Goal: Information Seeking & Learning: Learn about a topic

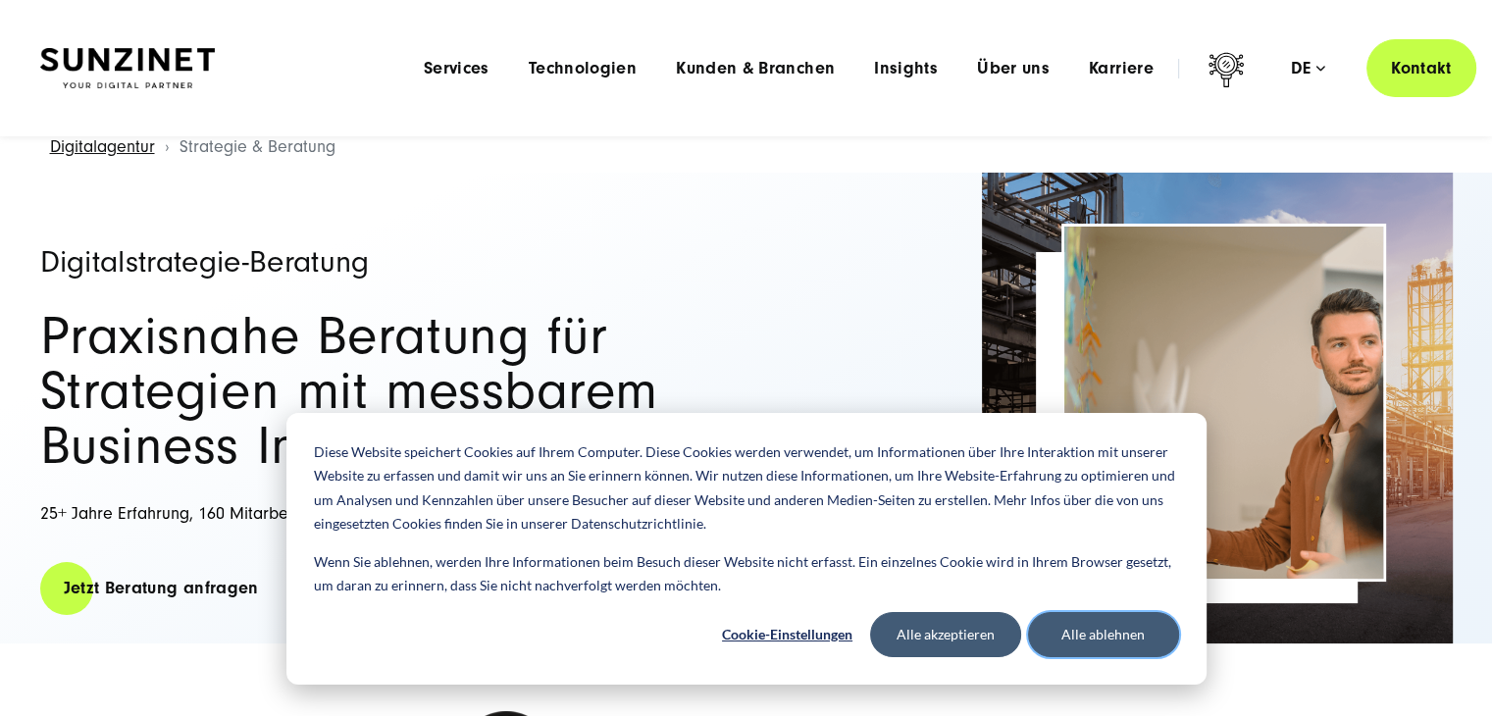
click at [1123, 640] on button "Alle ablehnen" at bounding box center [1103, 634] width 151 height 45
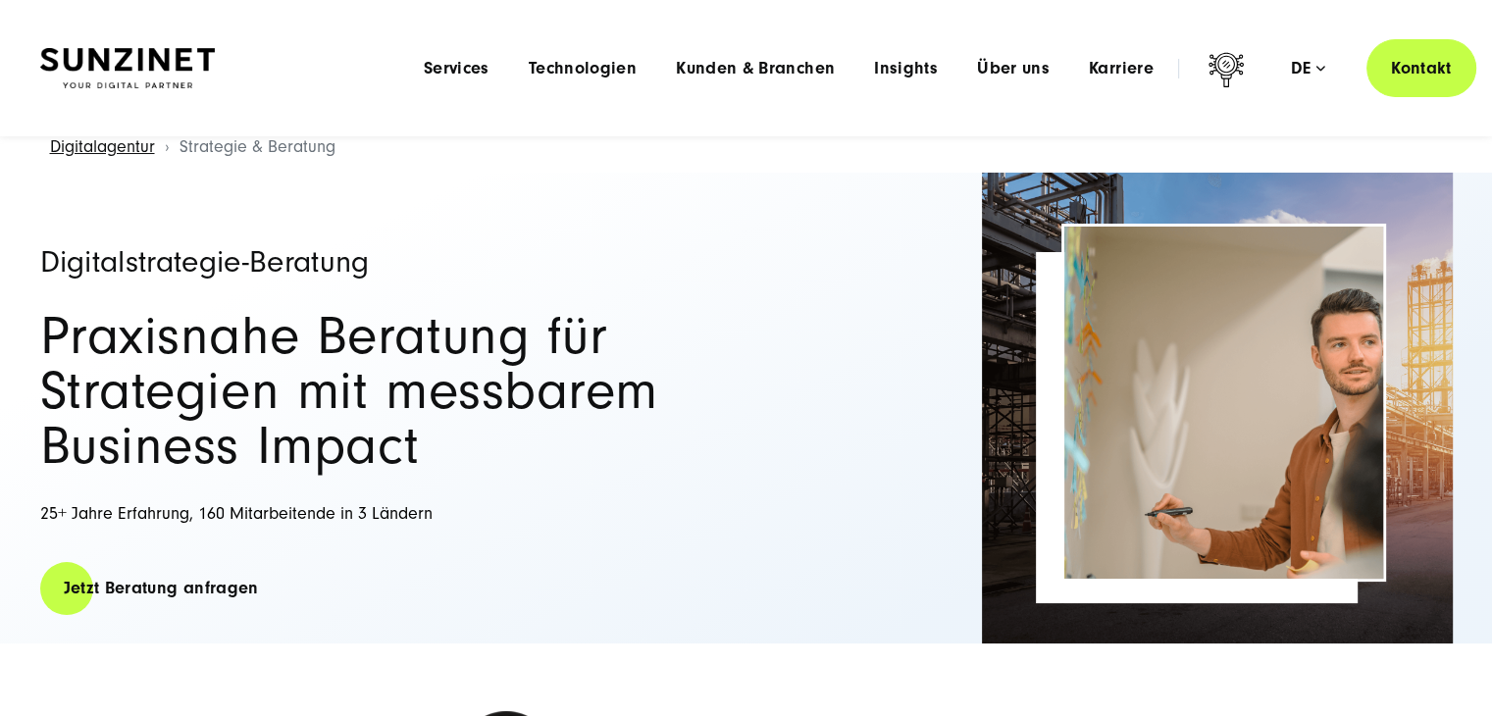
click at [1121, 84] on div "Menu Services Menu Full Service Digitalagentur Wir lösen komplexe Herausforderu…" at bounding box center [940, 68] width 1072 height 58
click at [1127, 76] on span "Karriere" at bounding box center [1121, 69] width 65 height 20
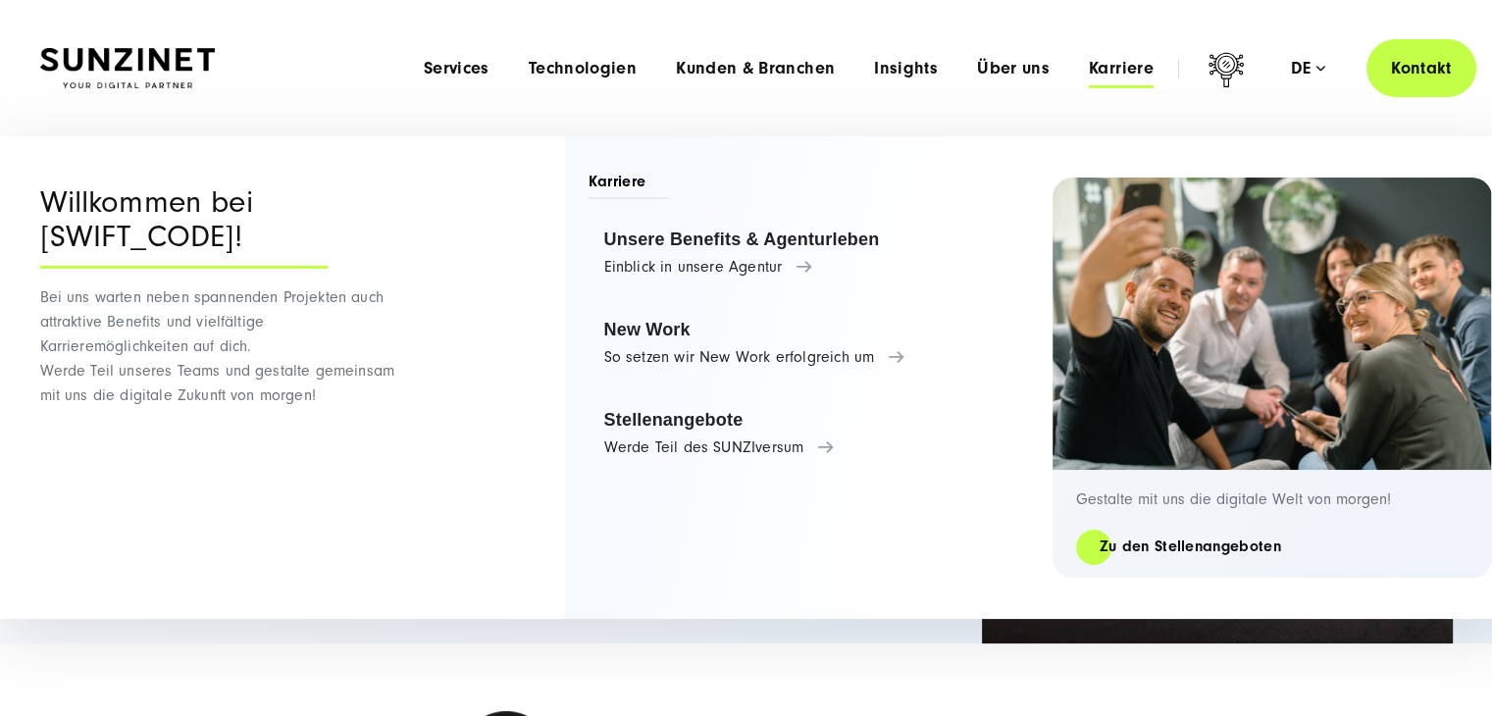
click at [1127, 76] on span "Karriere" at bounding box center [1121, 69] width 65 height 20
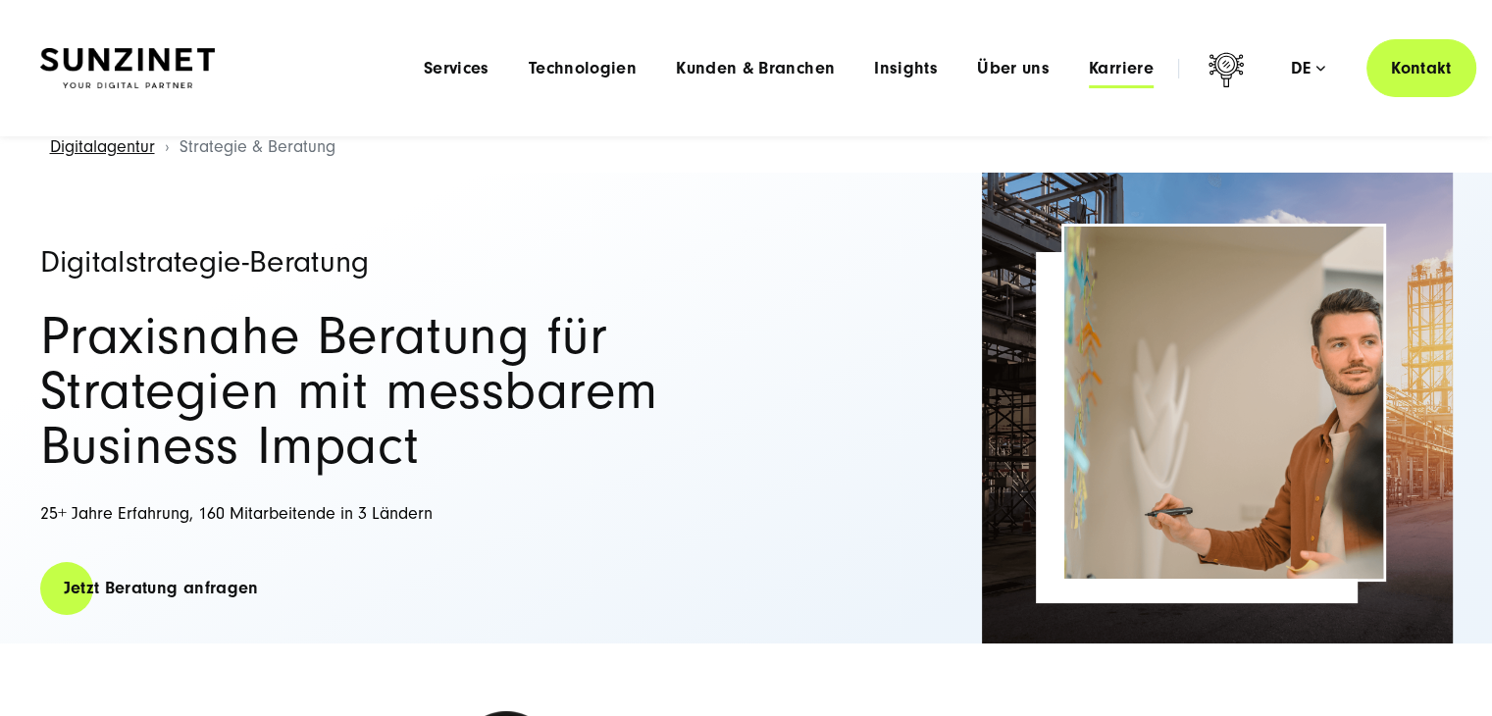
click at [1137, 67] on span "Karriere" at bounding box center [1121, 69] width 65 height 20
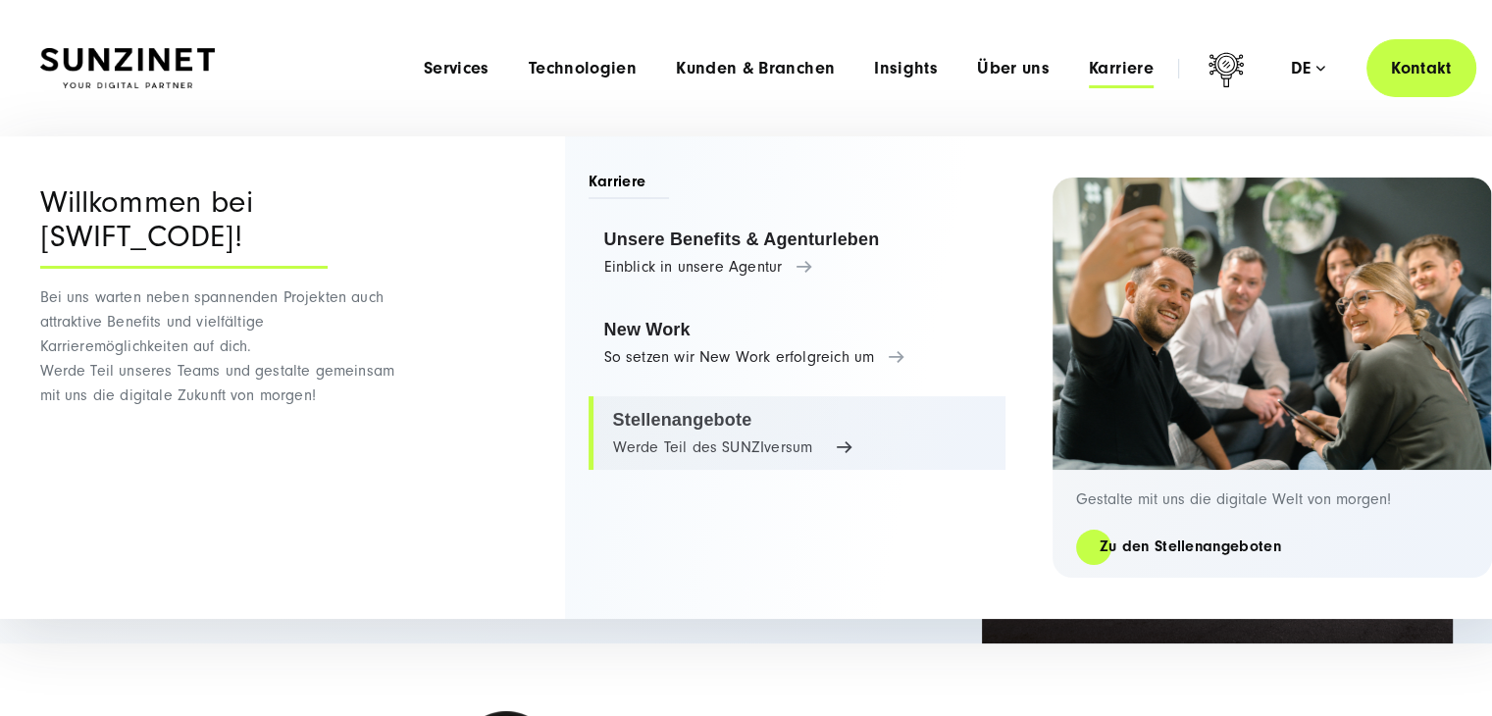
click at [658, 446] on link "Stellenangebote Werde Teil des SUNZIversum" at bounding box center [797, 433] width 417 height 75
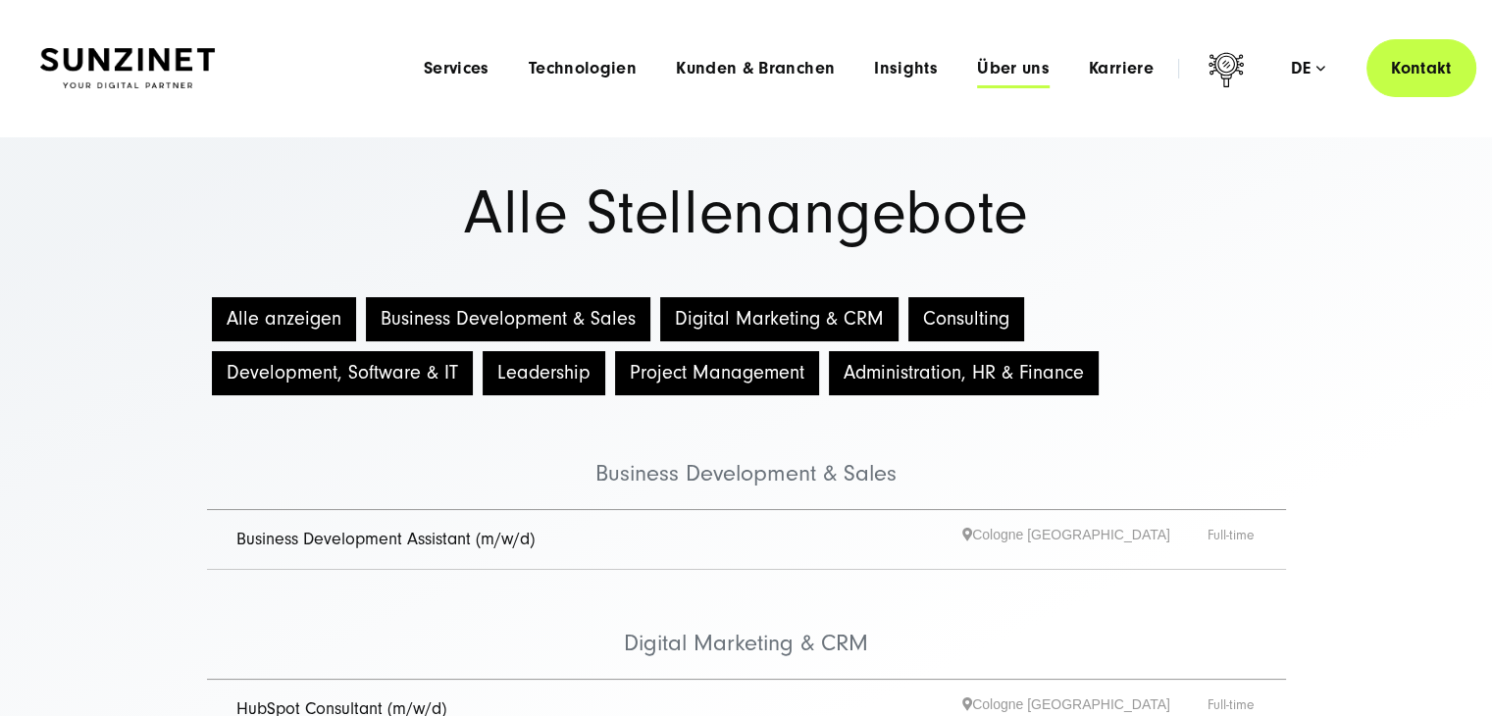
click at [1000, 59] on span "Über uns" at bounding box center [1013, 69] width 73 height 20
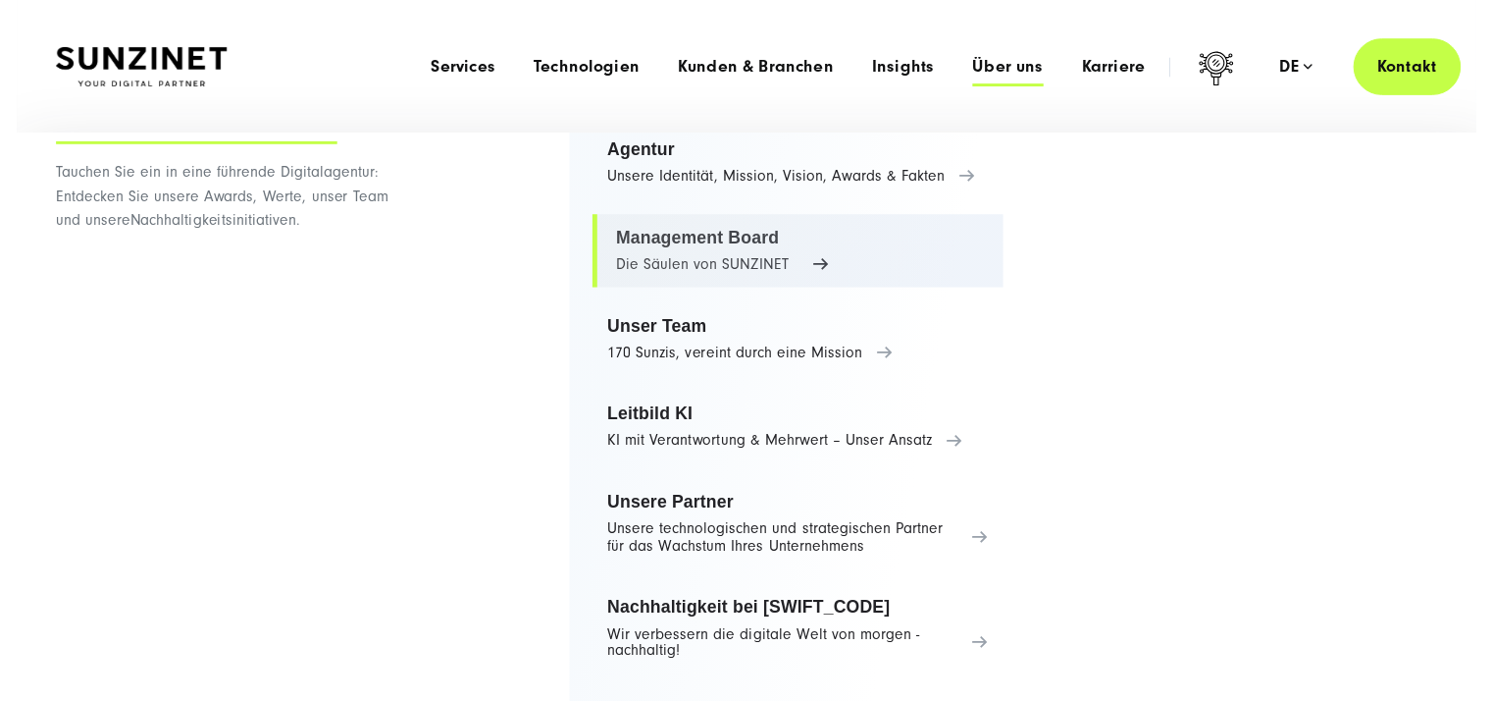
scroll to position [90, 0]
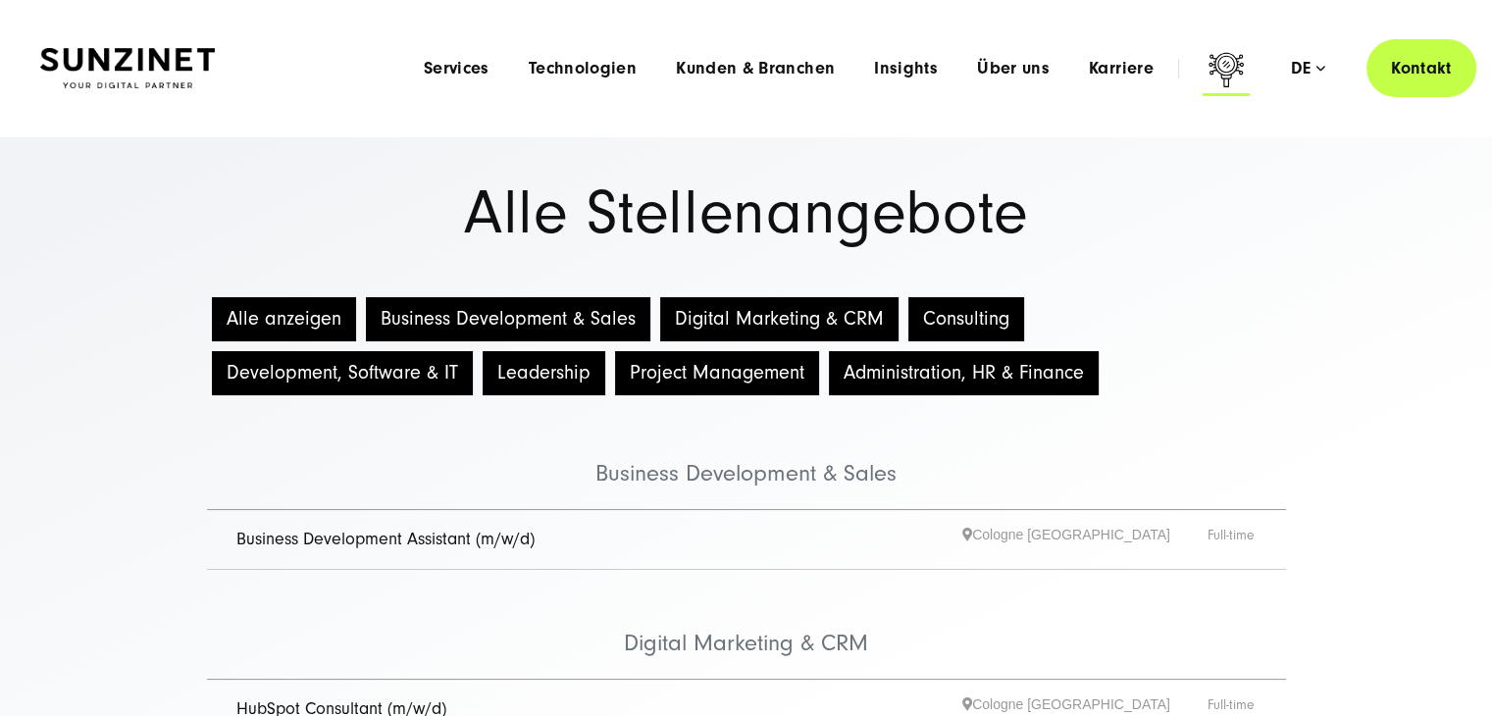
click at [1212, 72] on icon at bounding box center [1226, 72] width 47 height 47
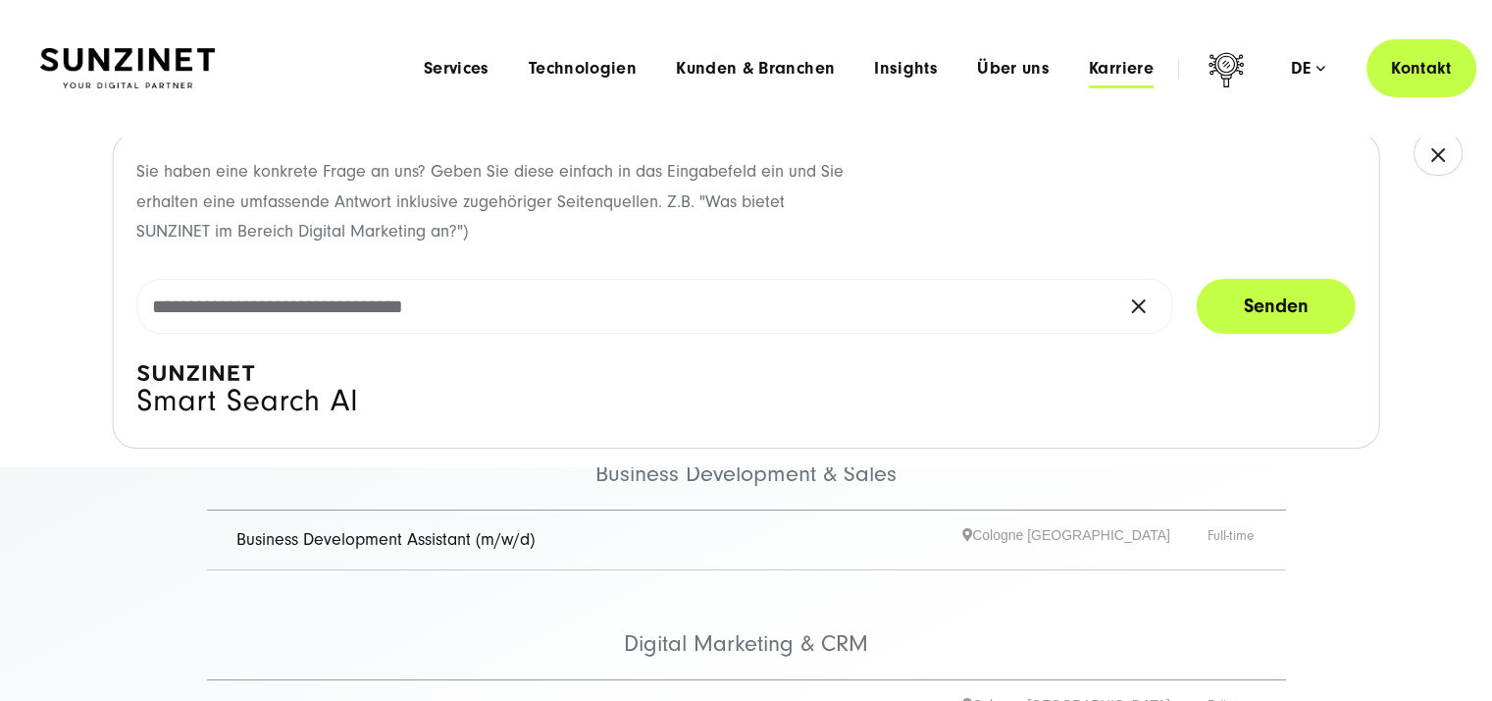
click at [1130, 70] on span "Karriere" at bounding box center [1121, 69] width 65 height 20
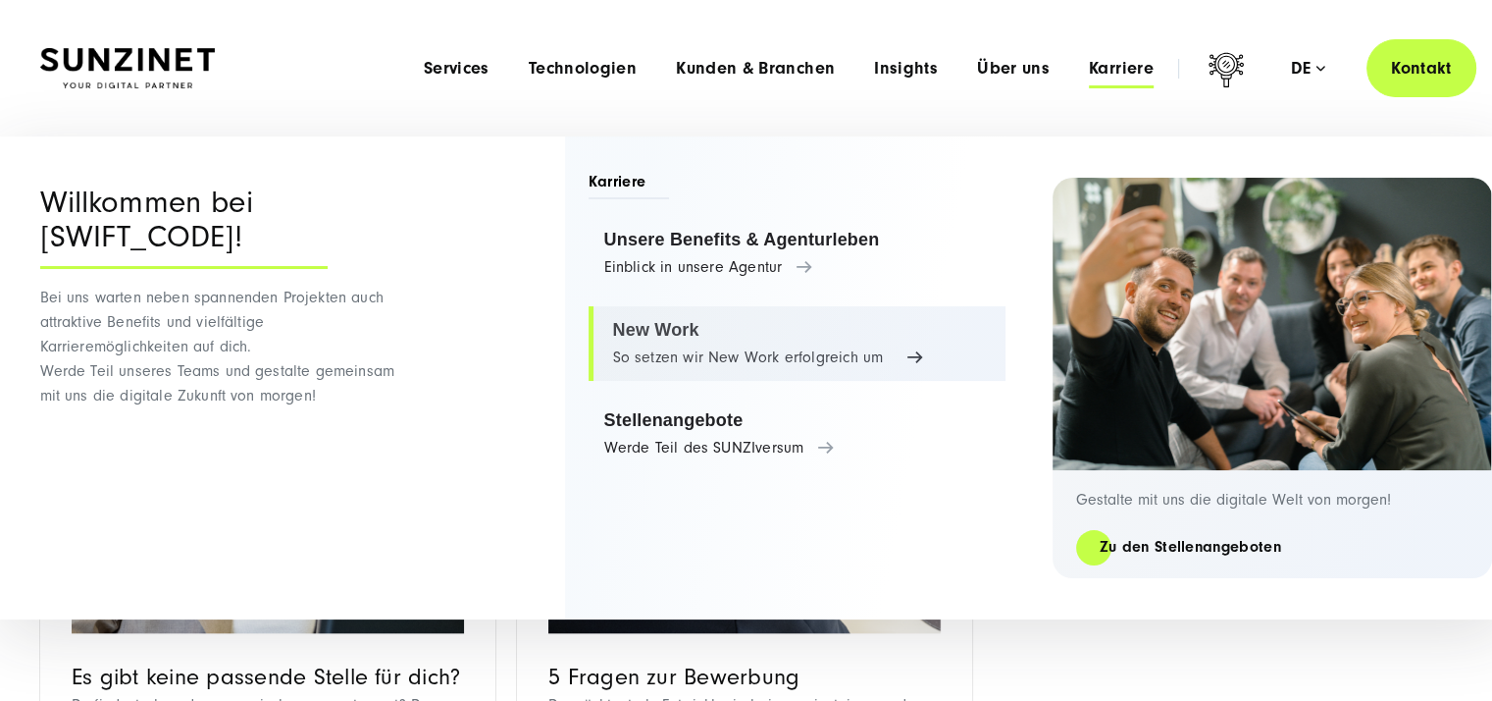
scroll to position [1601, 0]
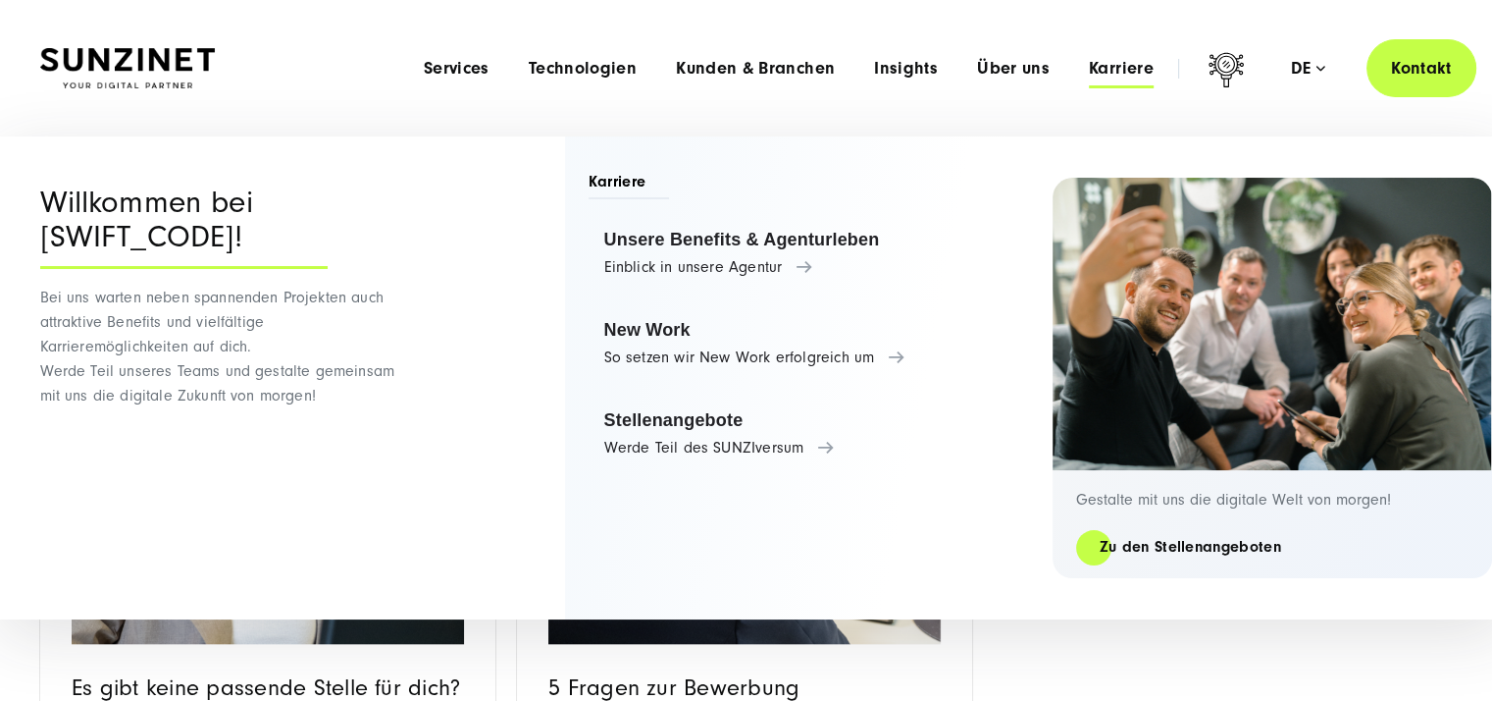
click at [1109, 76] on span "Karriere" at bounding box center [1121, 69] width 65 height 20
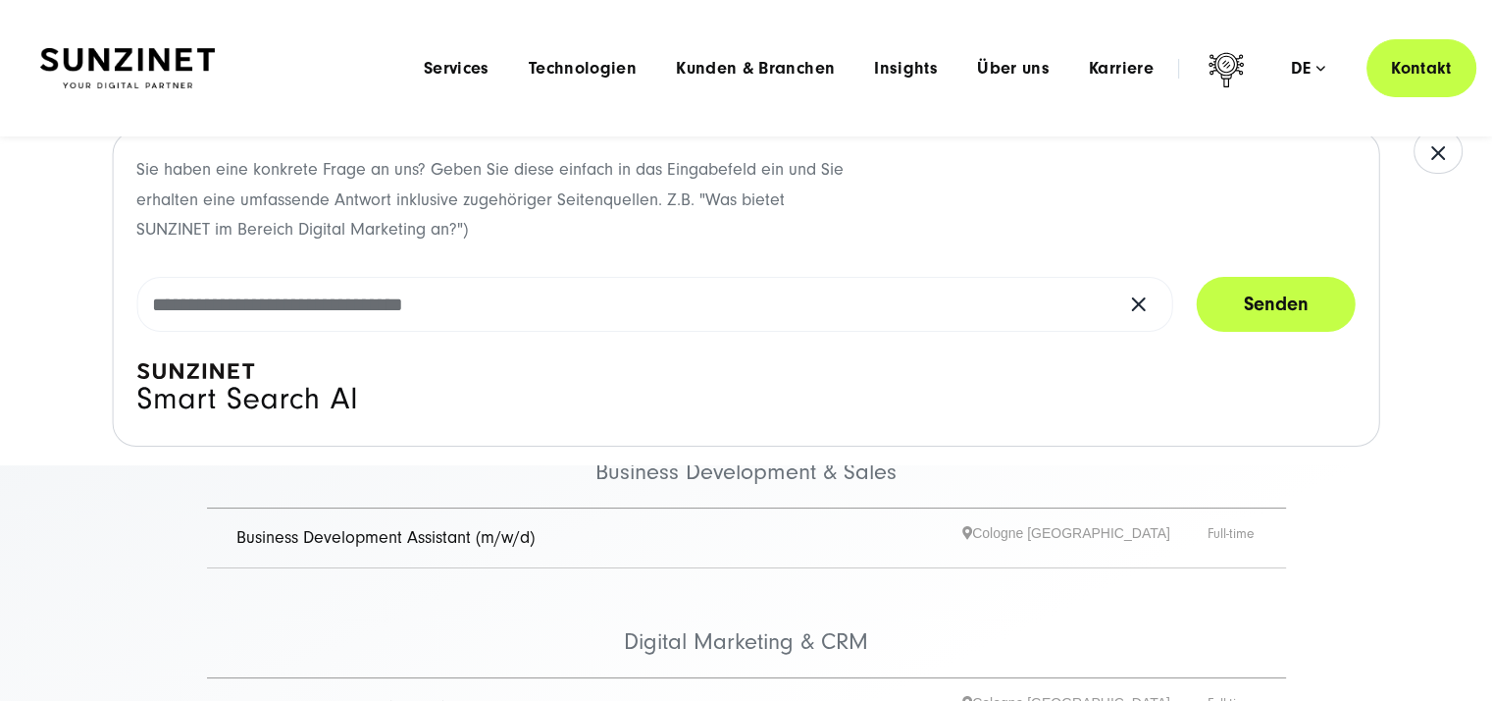
scroll to position [0, 0]
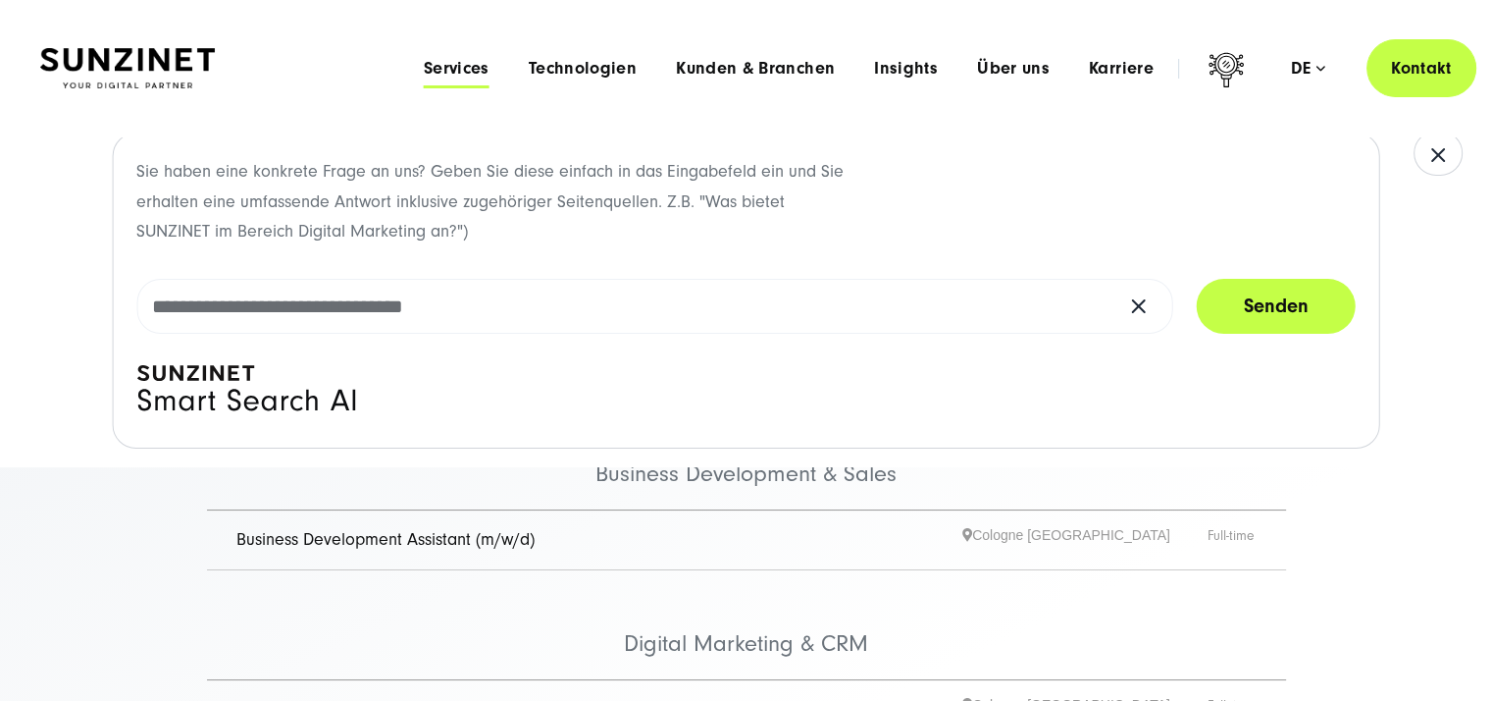
click at [444, 78] on span "Services" at bounding box center [457, 69] width 66 height 20
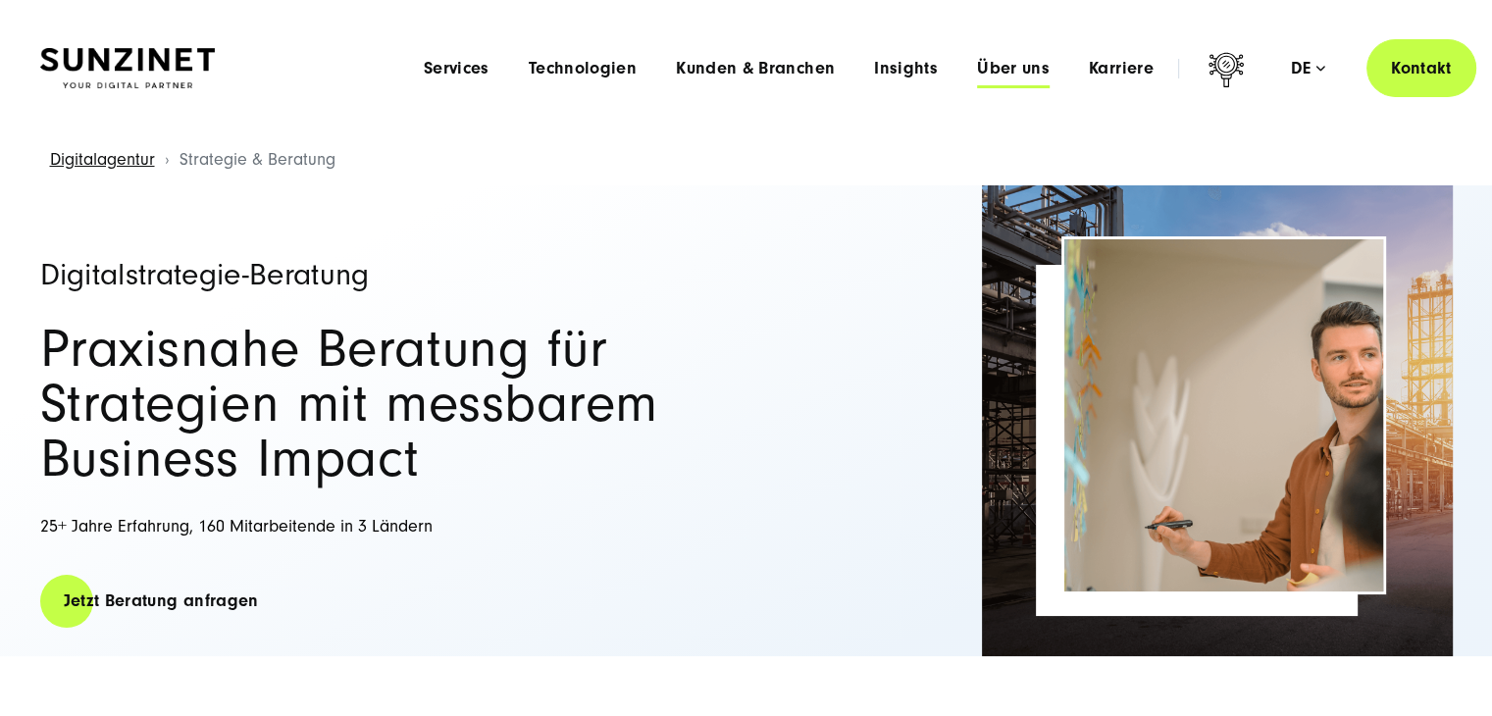
click at [1040, 70] on span "Über uns" at bounding box center [1013, 69] width 73 height 20
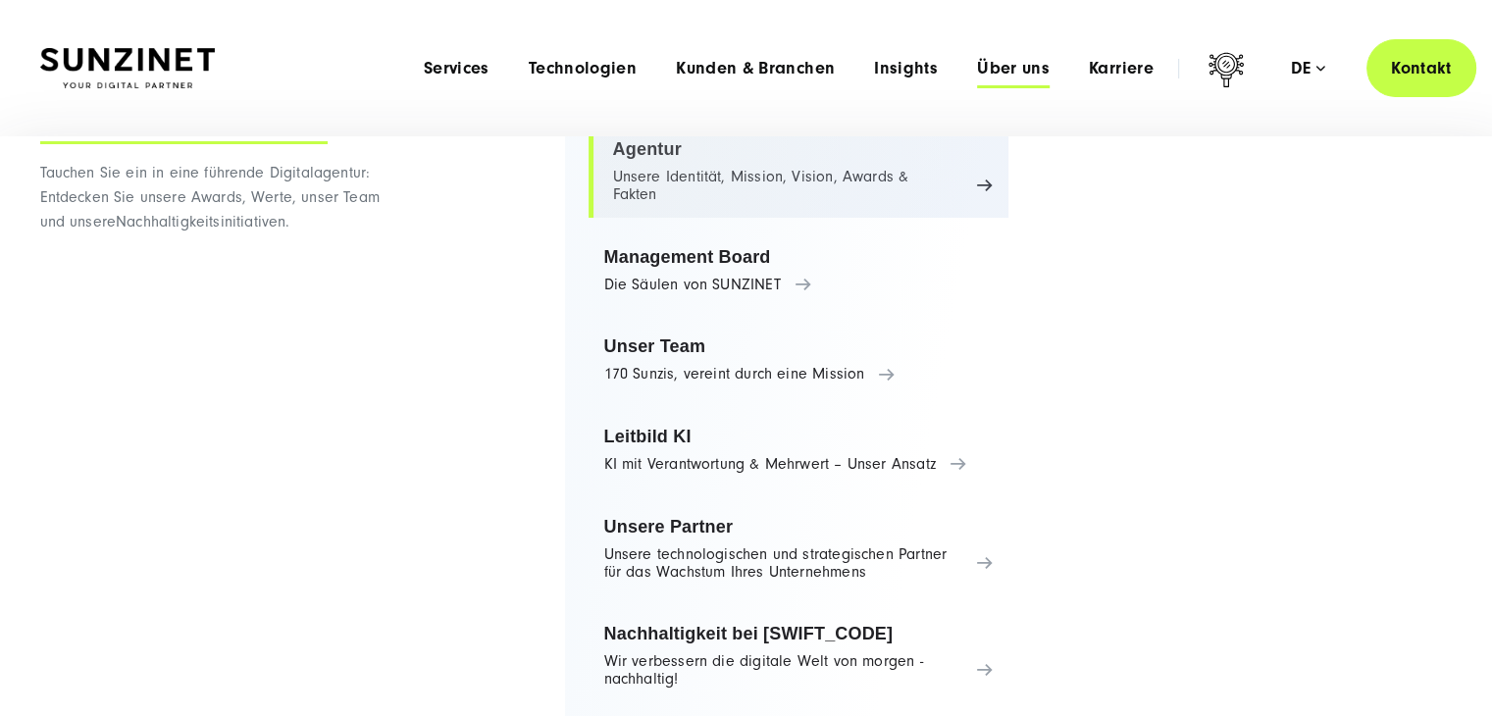
scroll to position [108, 0]
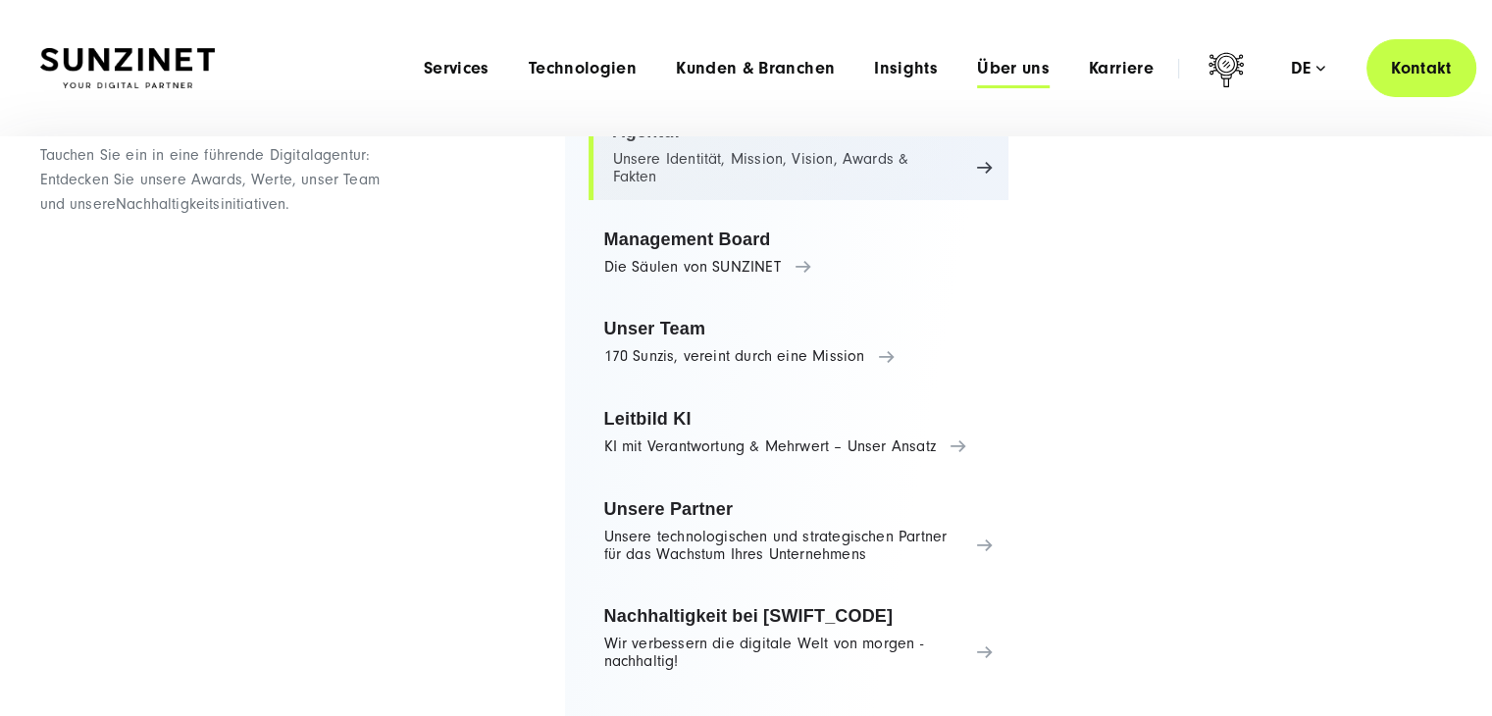
click at [742, 189] on link "Agentur Unsere Identität, Mission, Vision, Awards & Fakten" at bounding box center [799, 154] width 421 height 92
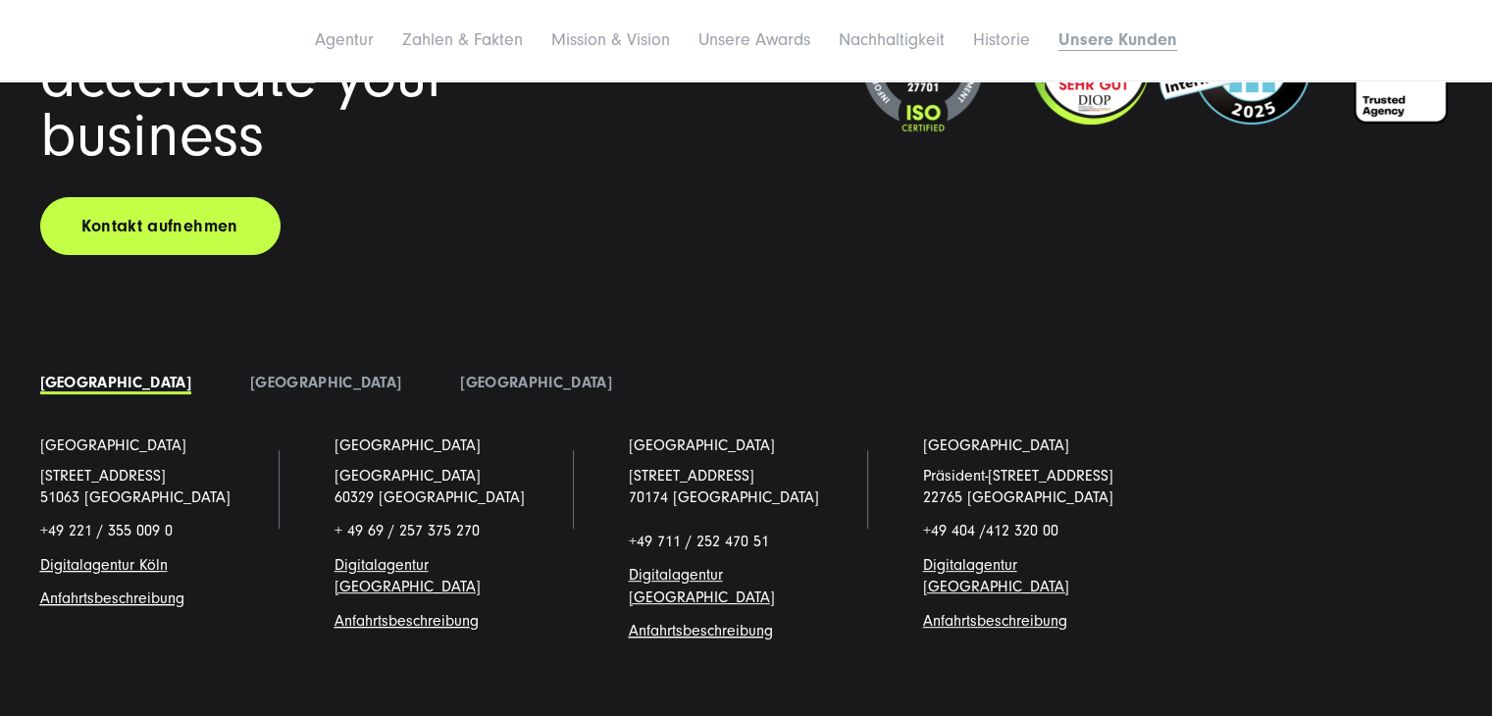
scroll to position [15517, 0]
